Goal: Information Seeking & Learning: Learn about a topic

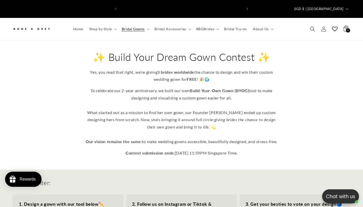
click at [311, 26] on icon "Search" at bounding box center [312, 28] width 5 height 5
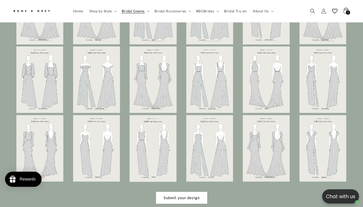
scroll to position [0, 245]
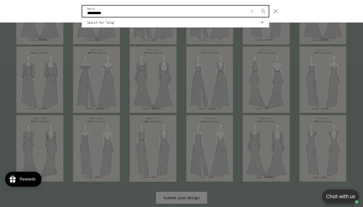
type input "*********"
click at [263, 11] on button "Search" at bounding box center [263, 11] width 11 height 11
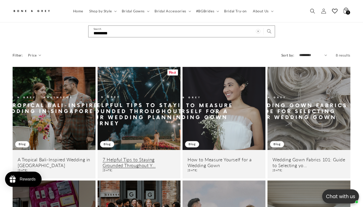
scroll to position [46, 0]
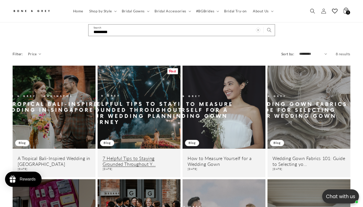
click at [137, 155] on link "7 Helpful Tips to Staying Grounded Throughout Y..." at bounding box center [139, 161] width 73 height 12
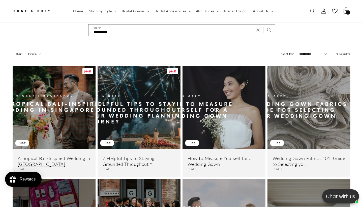
click at [79, 155] on link "A Tropical Bali-Inspired Wedding in [GEOGRAPHIC_DATA]" at bounding box center [54, 161] width 73 height 12
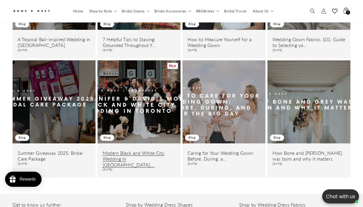
scroll to position [0, 245]
click at [114, 150] on link "Modern Black and White City Wedding in Toronto,..." at bounding box center [139, 159] width 73 height 18
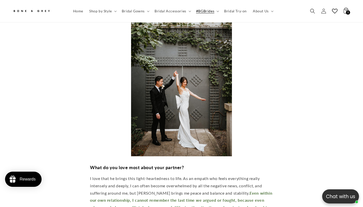
scroll to position [0, 245]
